Goal: Information Seeking & Learning: Check status

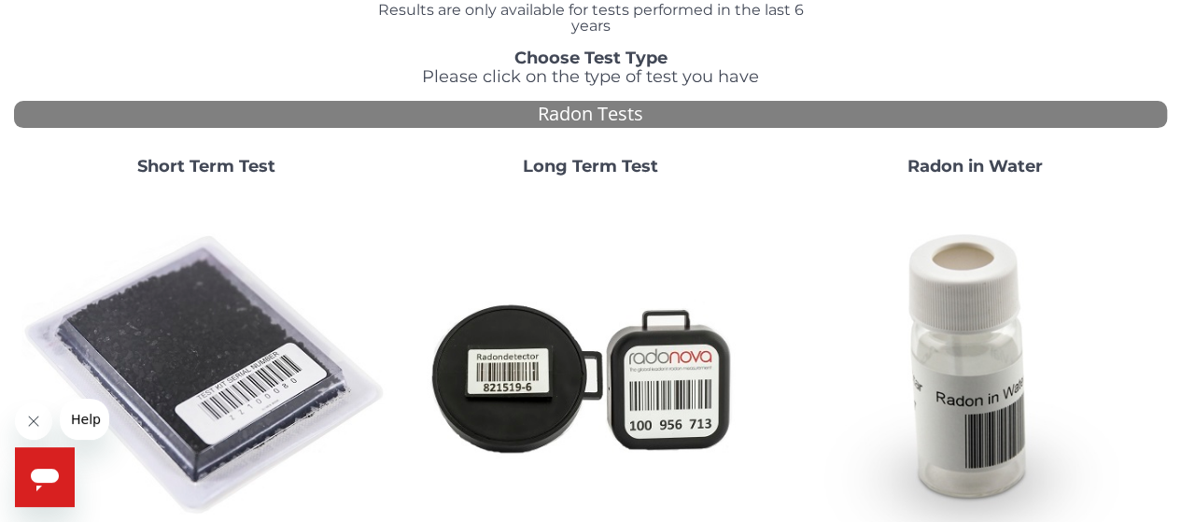
scroll to position [93, 0]
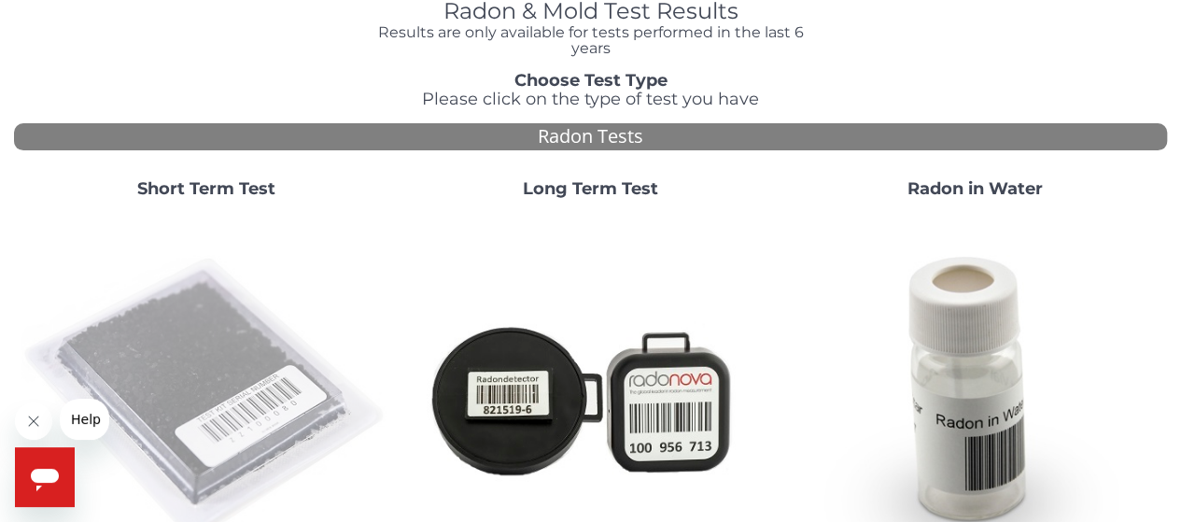
click at [242, 358] on img at bounding box center [206, 399] width 370 height 370
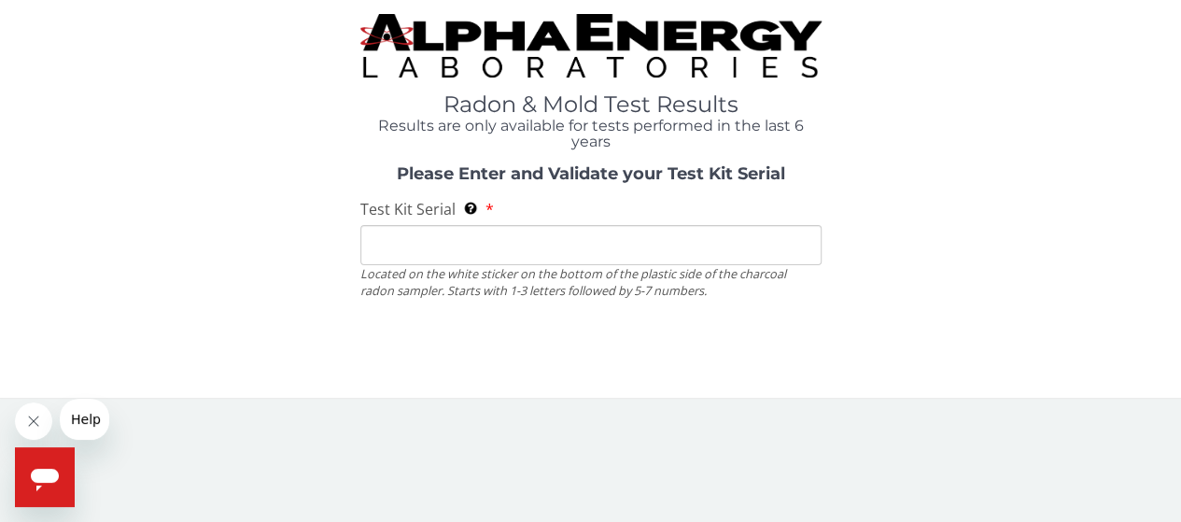
scroll to position [0, 0]
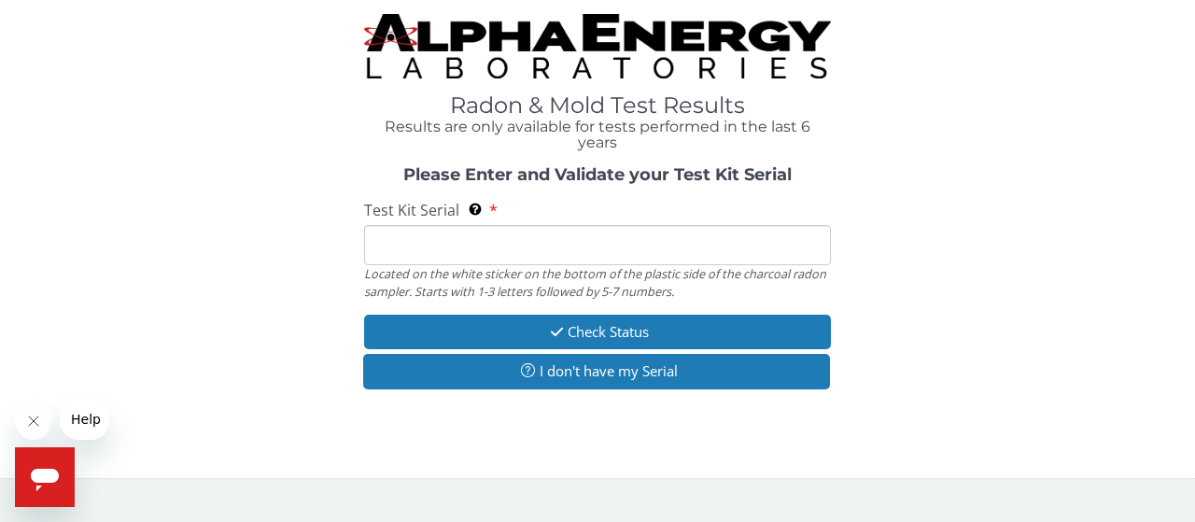
click at [454, 241] on input "Test Kit Serial Located on the white sticker on the bottom of the plastic side …" at bounding box center [597, 245] width 467 height 40
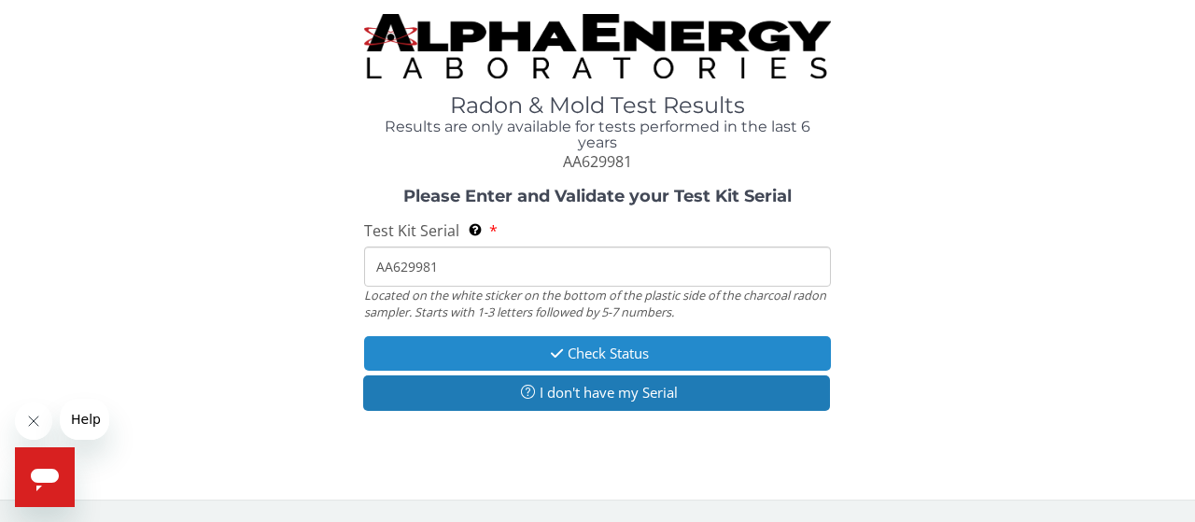
type input "AA629981"
click at [580, 368] on button "Check Status" at bounding box center [597, 353] width 467 height 35
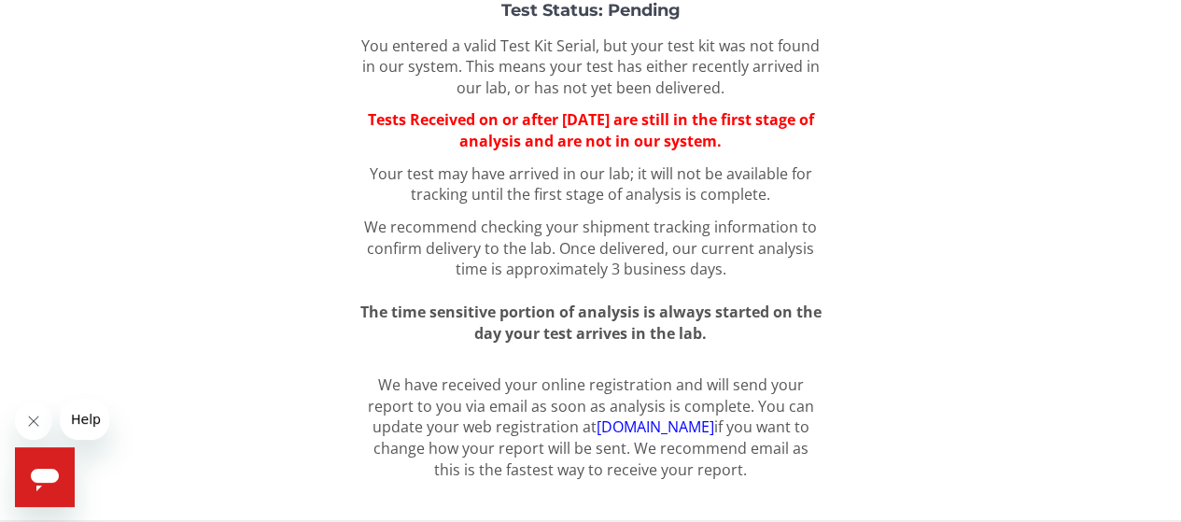
scroll to position [238, 0]
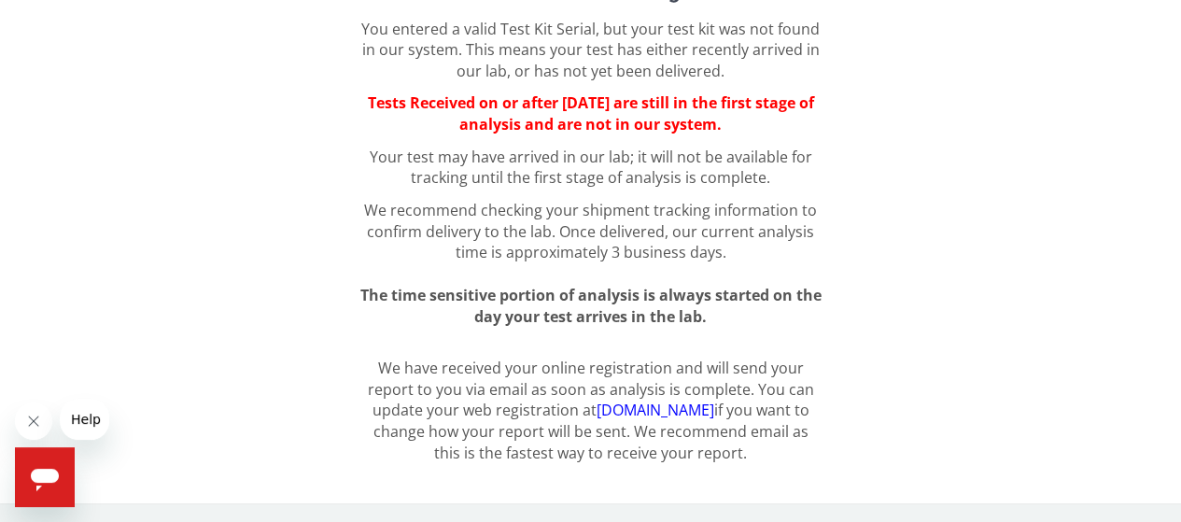
click at [650, 406] on link "register.aelabs.com" at bounding box center [655, 409] width 118 height 21
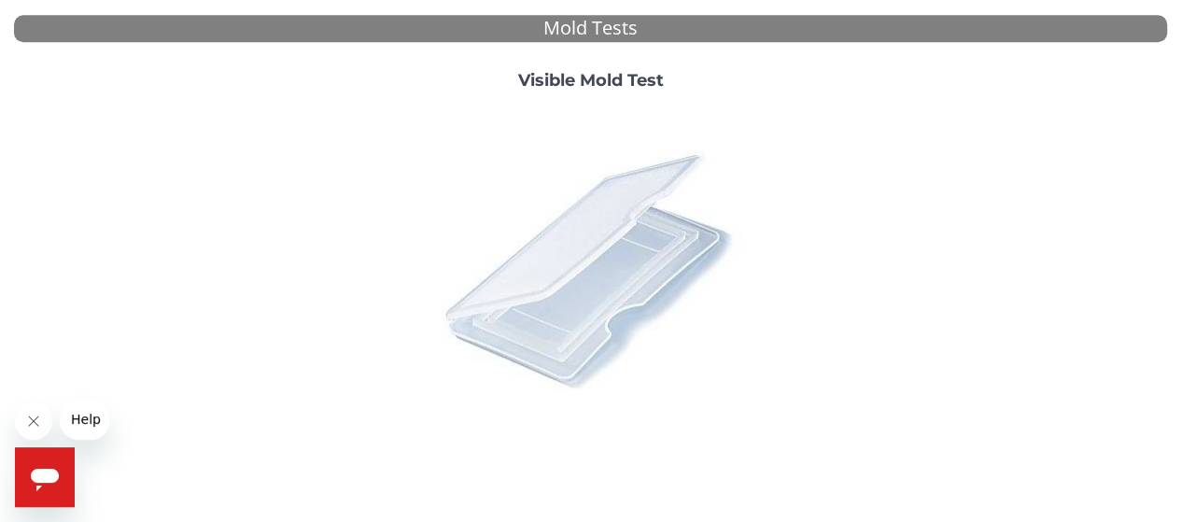
scroll to position [793, 0]
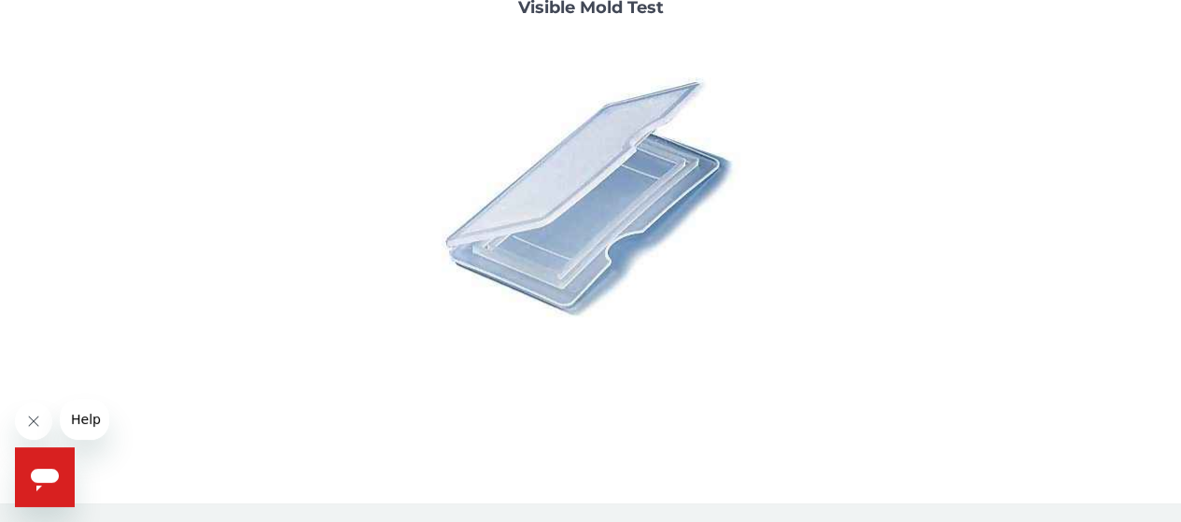
click at [95, 421] on span "Help" at bounding box center [86, 419] width 30 height 15
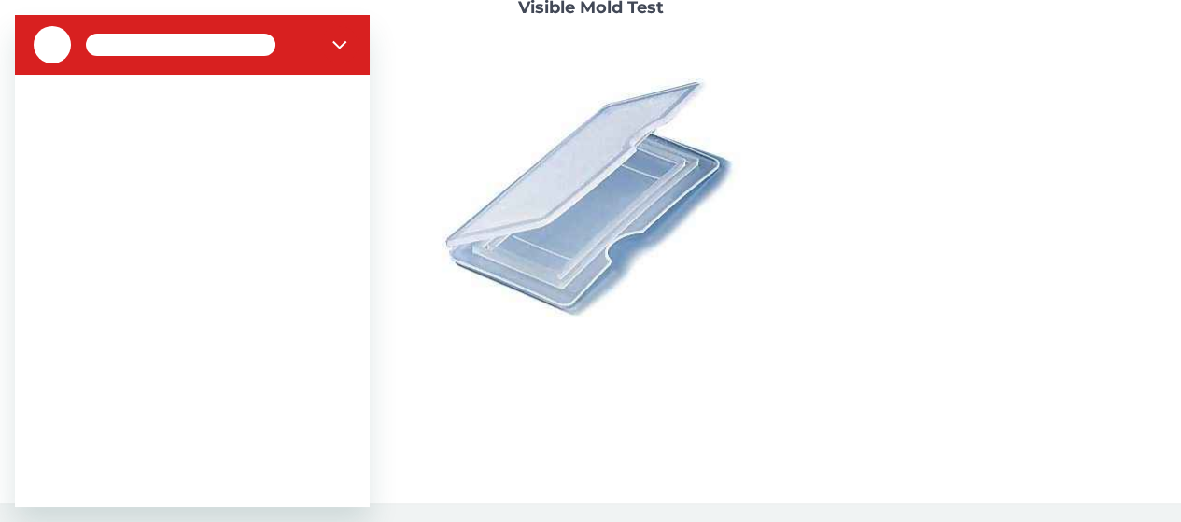
scroll to position [0, 0]
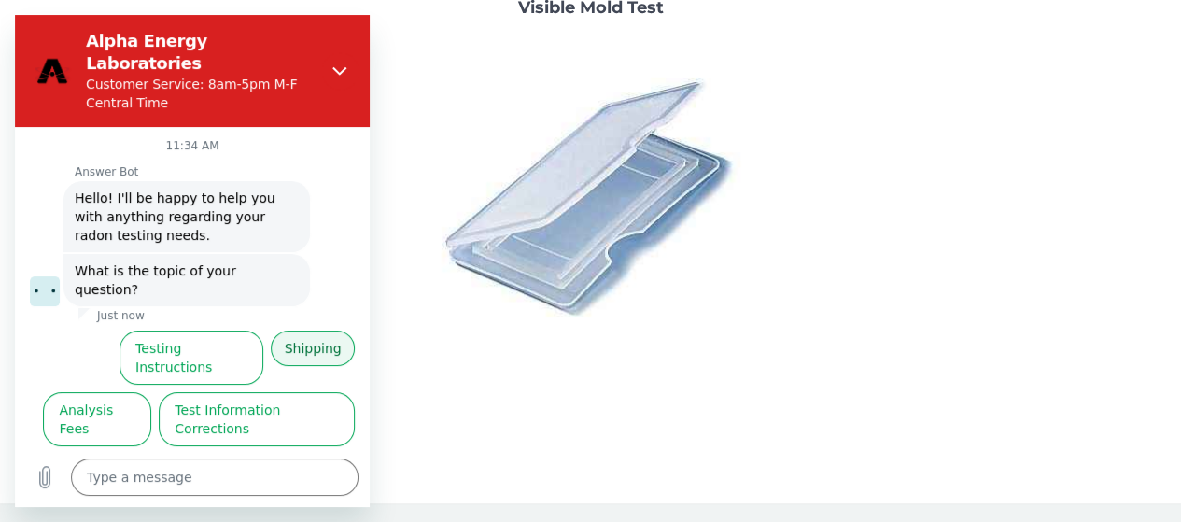
click at [305, 330] on button "Shipping" at bounding box center [313, 347] width 84 height 35
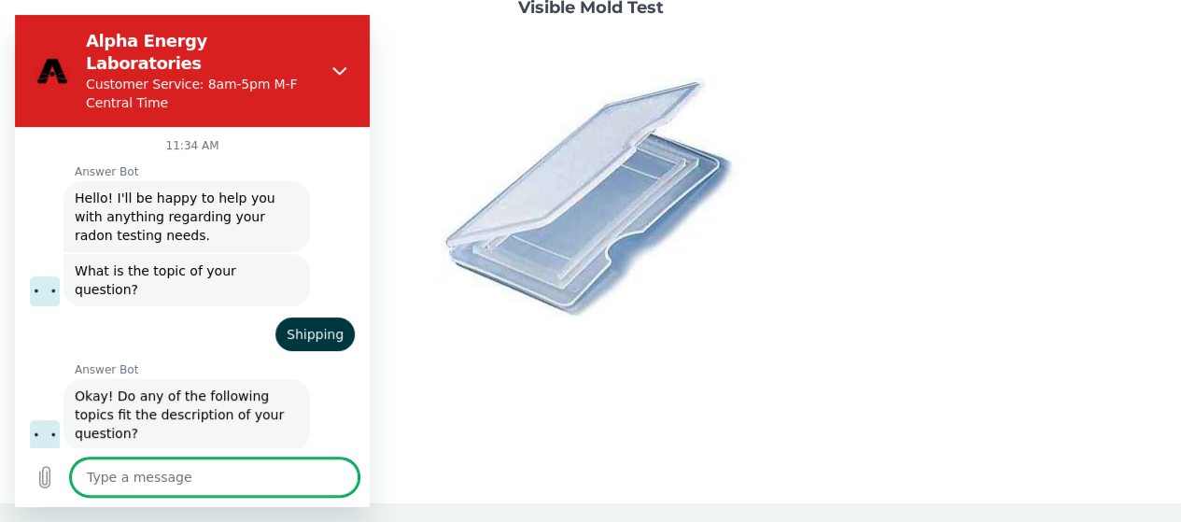
click at [202, 464] on textarea at bounding box center [214, 476] width 287 height 37
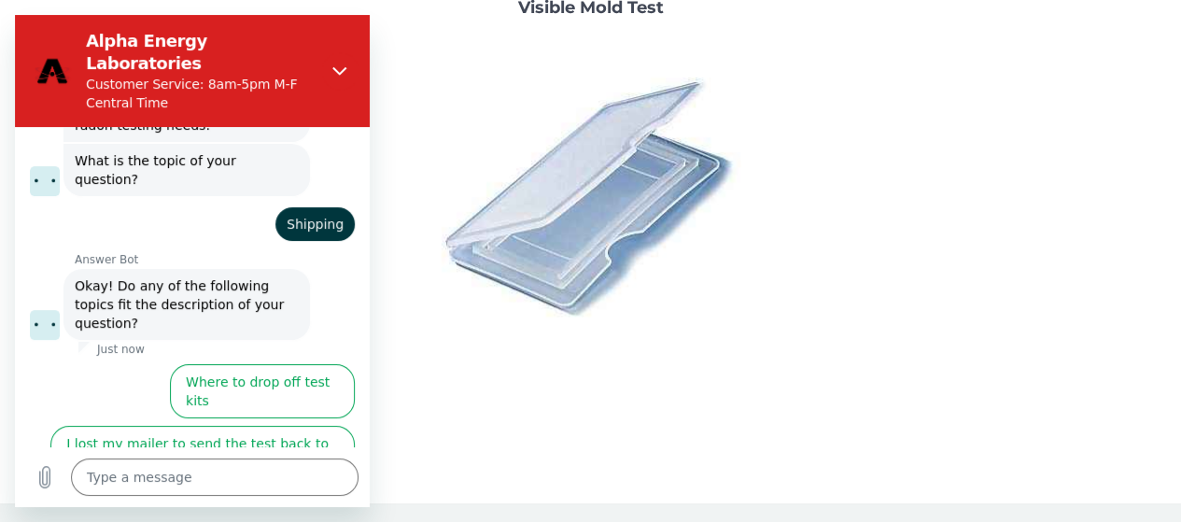
click at [140, 487] on button "How do I get a guaranteed FedEx shipping label?" at bounding box center [197, 514] width 315 height 54
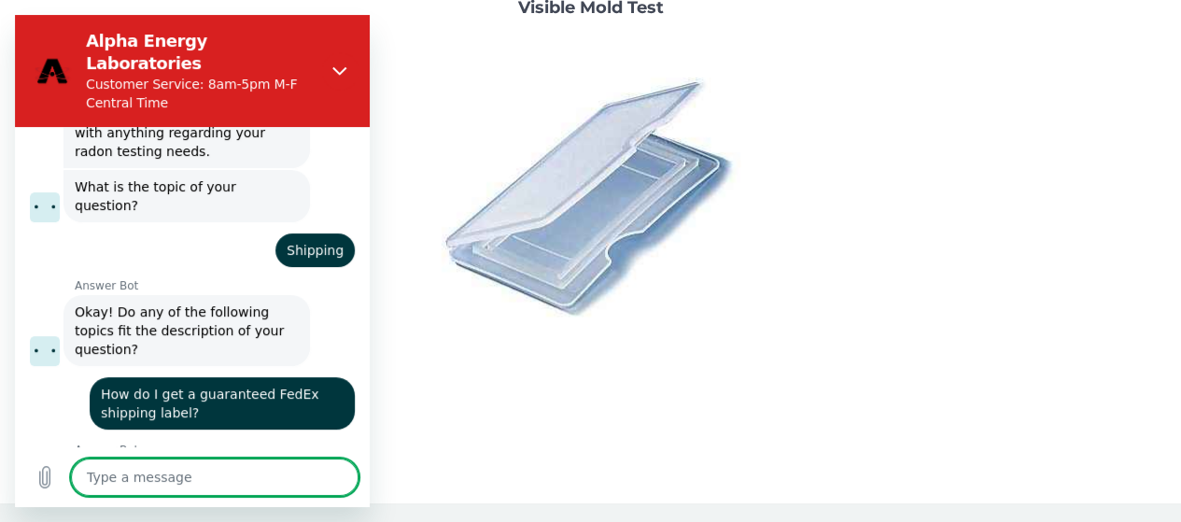
scroll to position [82, 0]
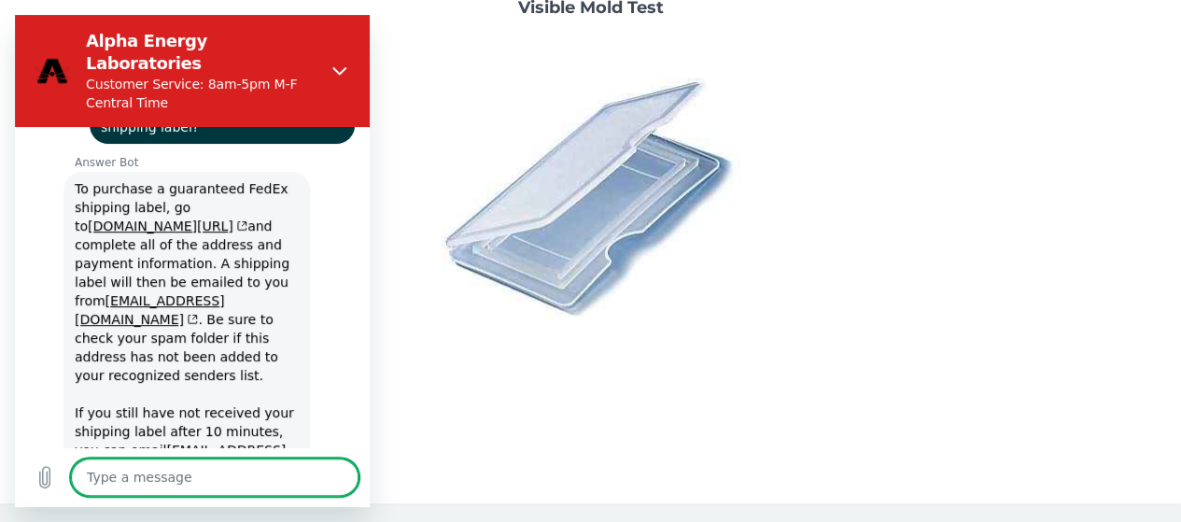
type textarea "x"
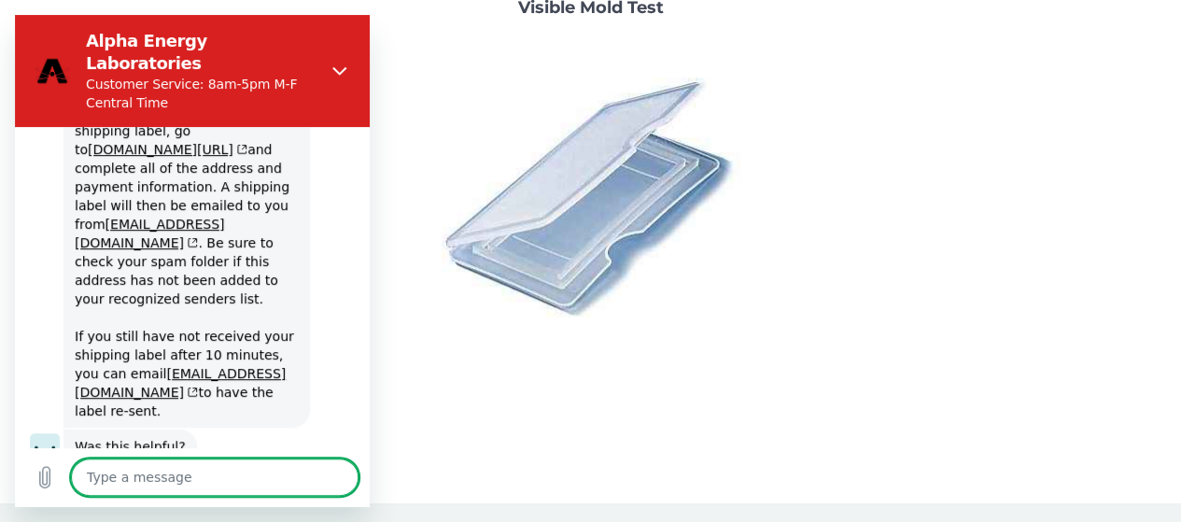
scroll to position [447, 0]
